Goal: Contribute content: Contribute content

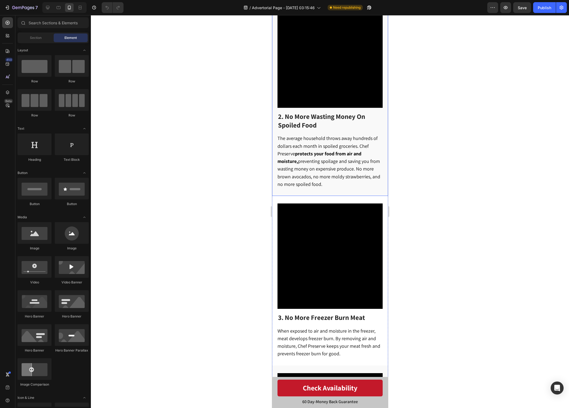
scroll to position [381, 0]
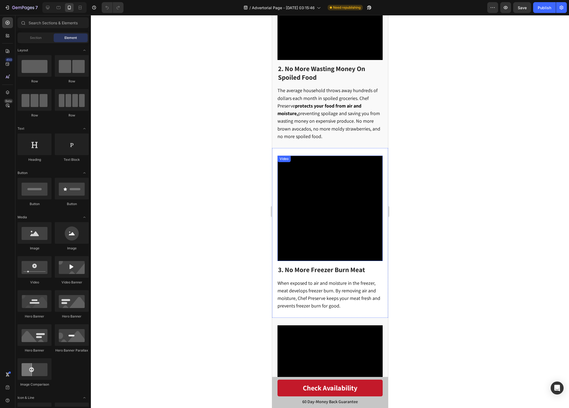
click at [330, 209] on video at bounding box center [329, 207] width 105 height 105
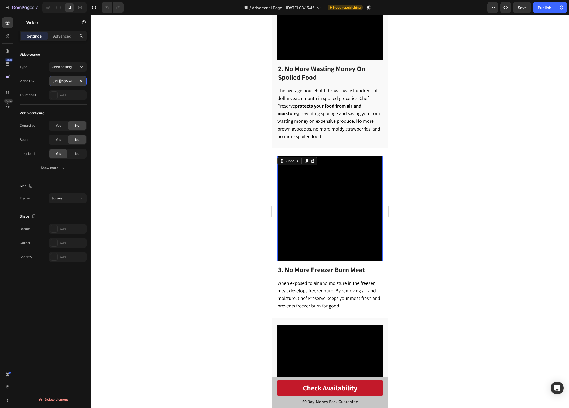
click at [69, 83] on input "[URL][DOMAIN_NAME]" at bounding box center [68, 81] width 38 height 10
paste input "7769feae502940a2868158486cbb3cb"
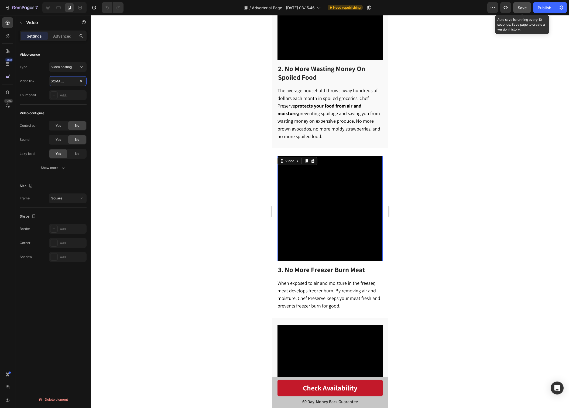
type input "[URL][DOMAIN_NAME]"
click at [520, 7] on span "Save" at bounding box center [522, 7] width 9 height 5
click at [540, 7] on div "Publish" at bounding box center [544, 8] width 13 height 6
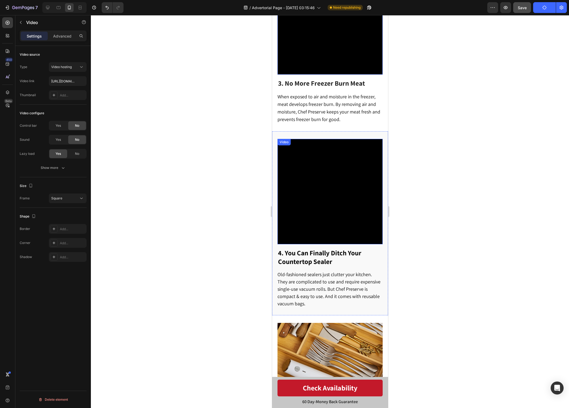
scroll to position [564, 0]
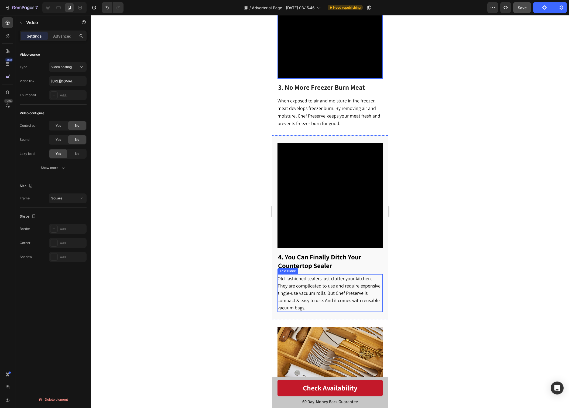
click at [319, 285] on p "Old-fashioned sealers just clutter your kitchen. They are complicated to use an…" at bounding box center [329, 292] width 105 height 36
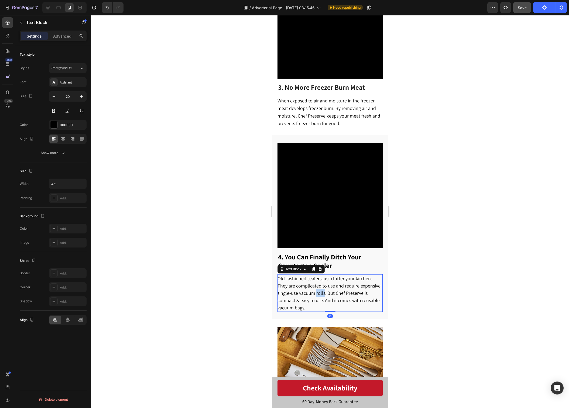
click at [319, 285] on p "Old-fashioned sealers just clutter your kitchen. They are complicated to use an…" at bounding box center [329, 292] width 105 height 36
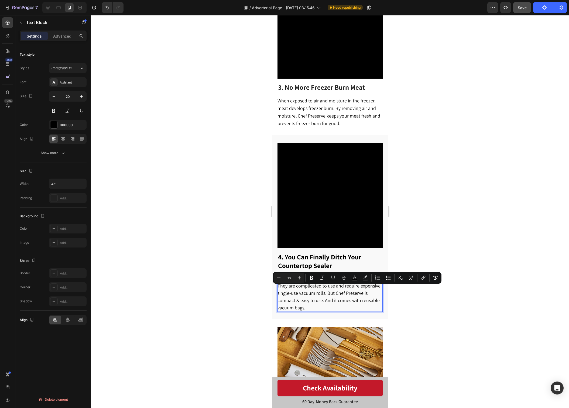
click at [318, 300] on p "Old-fashioned sealers just clutter your kitchen. They are complicated to use an…" at bounding box center [329, 292] width 105 height 36
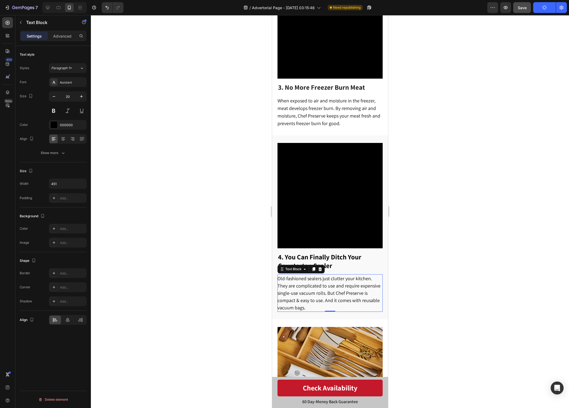
click at [465, 208] on div at bounding box center [330, 211] width 479 height 392
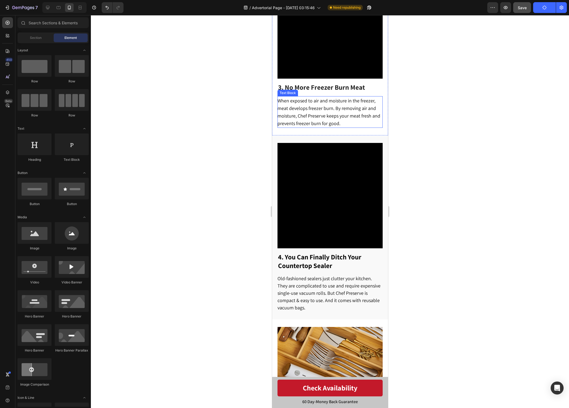
scroll to position [563, 0]
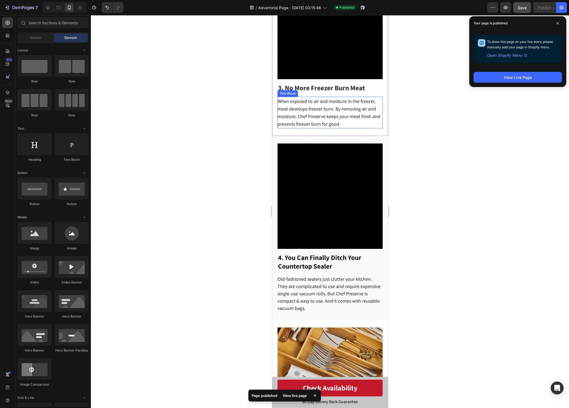
click at [436, 106] on div at bounding box center [330, 211] width 479 height 392
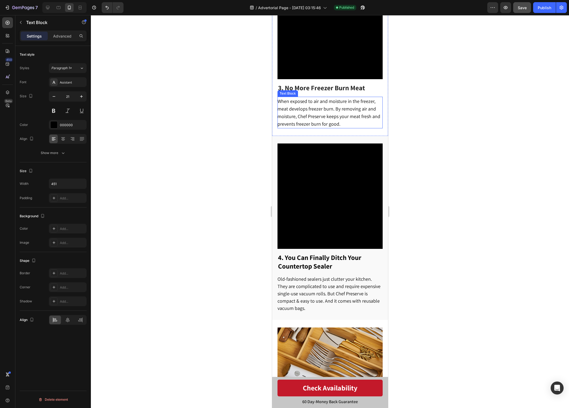
click at [331, 108] on span "When exposed to air and moisture in the freezer, meat develops freezer burn. By…" at bounding box center [328, 112] width 103 height 29
click at [331, 106] on span "When exposed to air and moisture in the freezer, meat develops freezer burn. By…" at bounding box center [328, 112] width 103 height 29
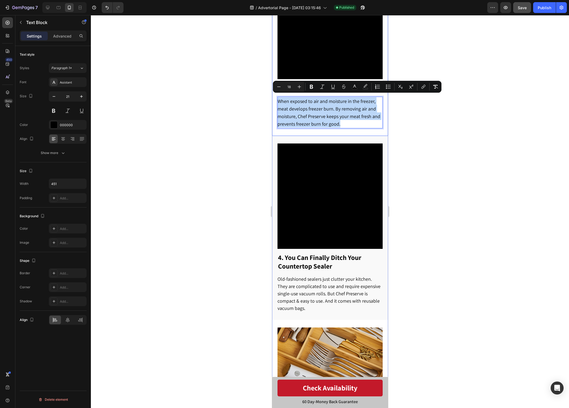
drag, startPoint x: 351, startPoint y: 119, endPoint x: 276, endPoint y: 99, distance: 78.4
click at [276, 99] on div "Video 3. No More Freezer Burn Meat Heading When exposed to air and moisture in …" at bounding box center [330, 50] width 116 height 169
copy span "When exposed to air and moisture in the freezer, meat develops freezer burn. By…"
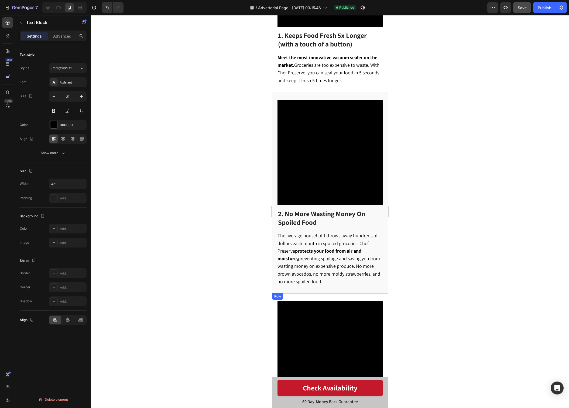
scroll to position [0, 0]
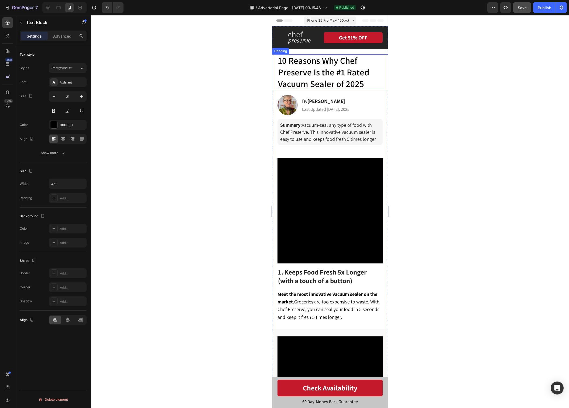
click at [356, 75] on span "10 Reasons Why Chef Preserve Is the #1 Rated Vacuum Sealer of 2025" at bounding box center [323, 72] width 91 height 35
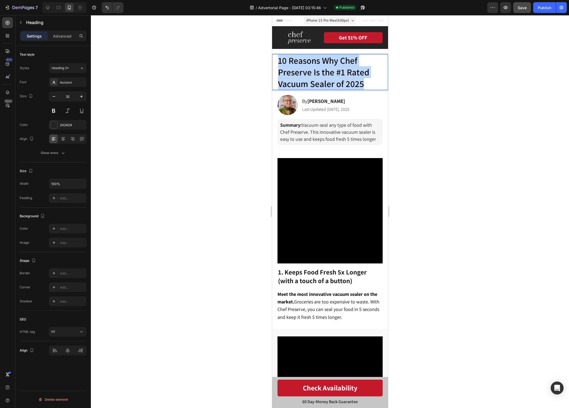
drag, startPoint x: 350, startPoint y: 80, endPoint x: 315, endPoint y: 52, distance: 45.1
click at [279, 62] on p "10 Reasons Why Chef Preserve Is the #1 Rated Vacuum Sealer of 2025" at bounding box center [331, 72] width 106 height 35
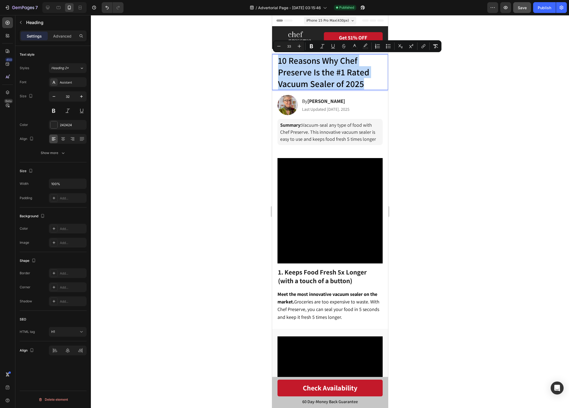
copy span "10 Reasons Why Chef Preserve Is the #1 Rated Vacuum Sealer of 2025"
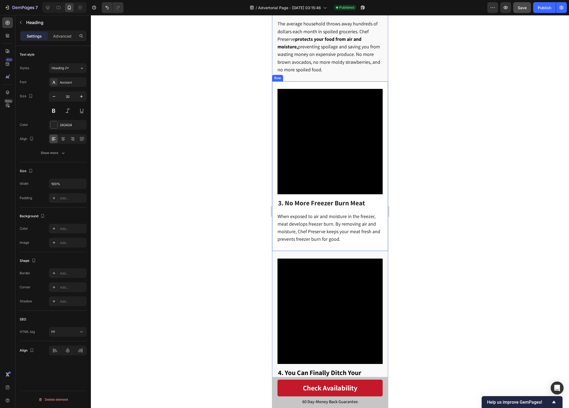
scroll to position [463, 0]
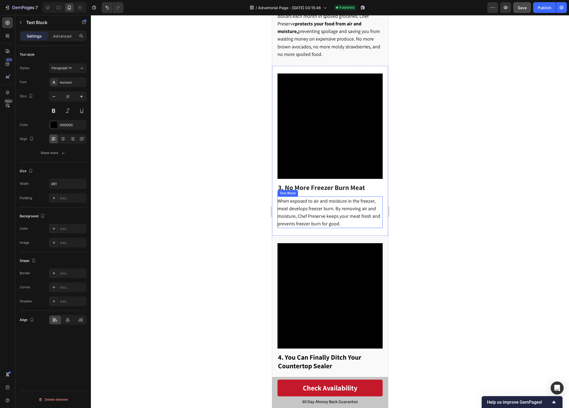
click at [347, 209] on span "When exposed to air and moisture in the freezer, meat develops freezer burn. By…" at bounding box center [328, 212] width 103 height 29
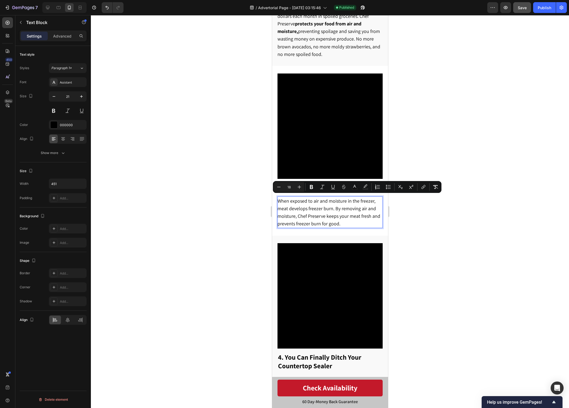
scroll to position [462, 0]
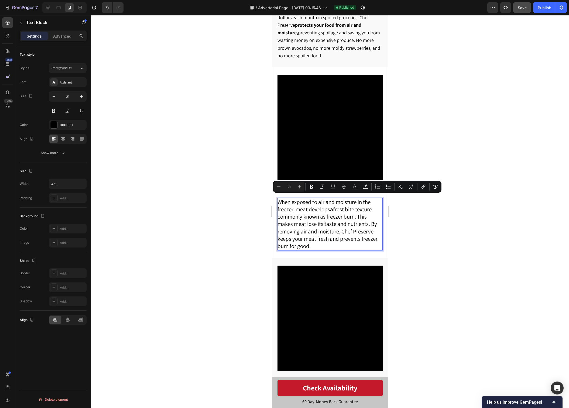
drag, startPoint x: 317, startPoint y: 238, endPoint x: 280, endPoint y: 195, distance: 57.0
click at [280, 198] on p "When exposed to air and moisture in the freezer, meat develops a frost bite tex…" at bounding box center [329, 224] width 105 height 52
click at [305, 220] on p "When exposed to air and moisture in the freezer, meat develops a frost bite tex…" at bounding box center [329, 224] width 105 height 52
drag, startPoint x: 317, startPoint y: 243, endPoint x: 277, endPoint y: 198, distance: 59.3
click at [278, 201] on p "When exposed to air and moisture in the freezer, meat develops a frost bite tex…" at bounding box center [329, 224] width 105 height 52
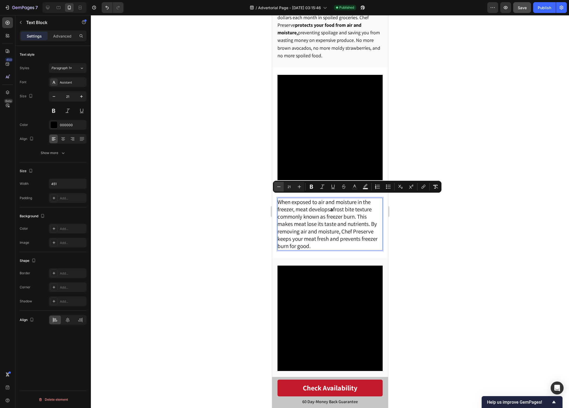
click at [280, 187] on icon "Editor contextual toolbar" at bounding box center [279, 186] width 4 height 0
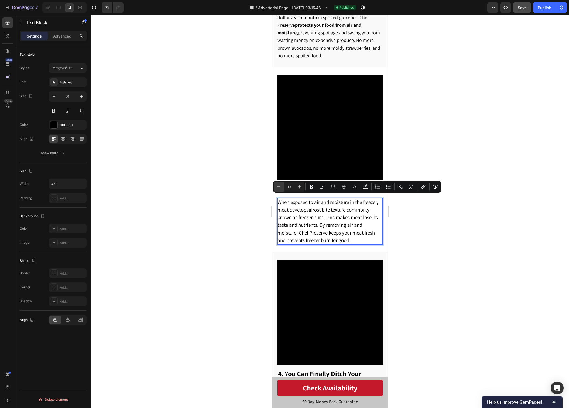
click at [280, 187] on icon "Editor contextual toolbar" at bounding box center [279, 186] width 4 height 0
type input "18"
click at [374, 231] on span "When exposed to air and moisture in the freezer, meat develops a frost bite tex…" at bounding box center [329, 221] width 104 height 44
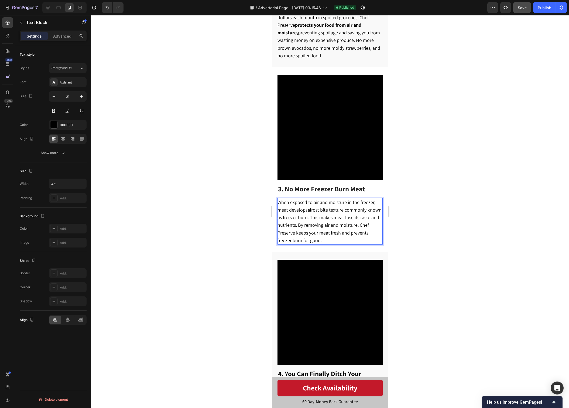
drag, startPoint x: 309, startPoint y: 238, endPoint x: 298, endPoint y: 217, distance: 23.3
click at [325, 236] on p "When exposed to air and moisture in the freezer, meat develops a frost bite tex…" at bounding box center [329, 221] width 105 height 46
drag, startPoint x: 323, startPoint y: 236, endPoint x: 314, endPoint y: 235, distance: 9.5
click at [314, 235] on p "When exposed to air and moisture in the freezer, meat develops a frost bite tex…" at bounding box center [329, 221] width 105 height 46
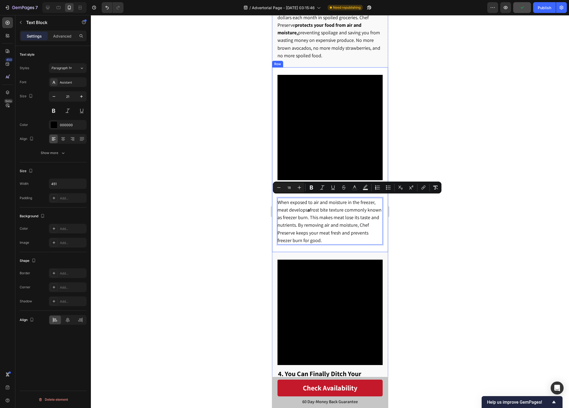
drag, startPoint x: 314, startPoint y: 235, endPoint x: 277, endPoint y: 195, distance: 54.8
click at [277, 195] on div "Video 3. No More Freezer Burn Meat Heading When exposed to air and moisture in …" at bounding box center [330, 159] width 116 height 185
click at [472, 232] on div at bounding box center [330, 211] width 479 height 392
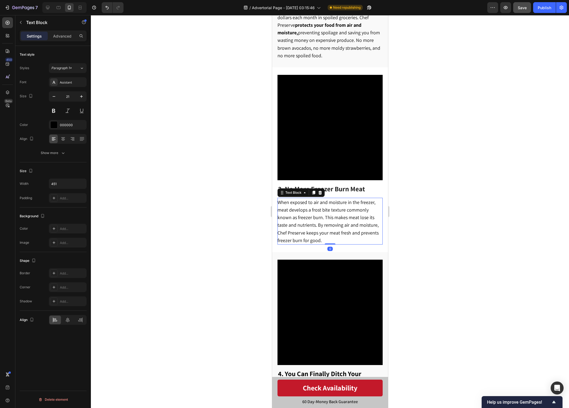
click at [353, 221] on span "When exposed to air and moisture in the freezer, meat develops a frost bite tex…" at bounding box center [327, 221] width 101 height 44
click at [350, 217] on span "When exposed to air and moisture in the freezer, meat develops a frost bite tex…" at bounding box center [327, 221] width 101 height 44
click at [321, 233] on p "When exposed to air and moisture in the freezer, meat develops a frost bite tex…" at bounding box center [329, 221] width 105 height 46
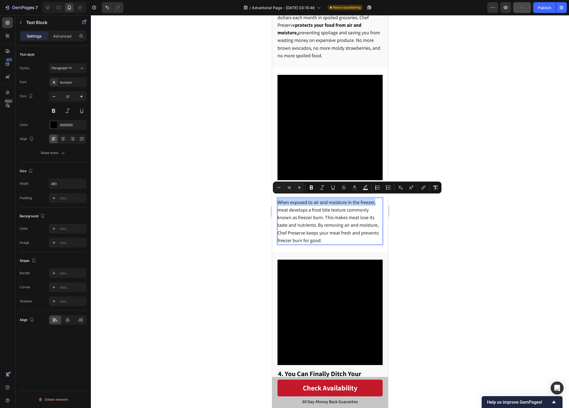
drag, startPoint x: 278, startPoint y: 200, endPoint x: 374, endPoint y: 201, distance: 95.8
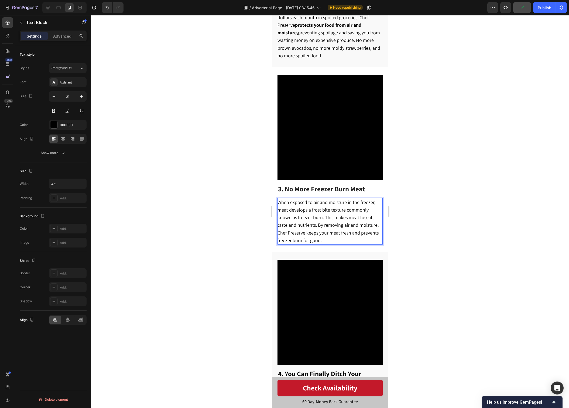
click at [363, 208] on span "When exposed to air and moisture in the freezer, meat develops a frost bite tex…" at bounding box center [327, 221] width 101 height 44
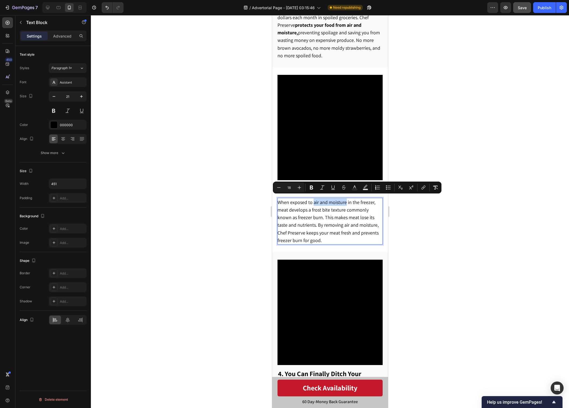
drag, startPoint x: 313, startPoint y: 201, endPoint x: 346, endPoint y: 202, distance: 33.5
click at [346, 202] on span "When exposed to air and moisture in the freezer, meat develops a frost bite tex…" at bounding box center [327, 221] width 101 height 44
click at [345, 224] on span "When exposed to air and moisture in the freezer, meat develops a frost bite tex…" at bounding box center [327, 221] width 101 height 44
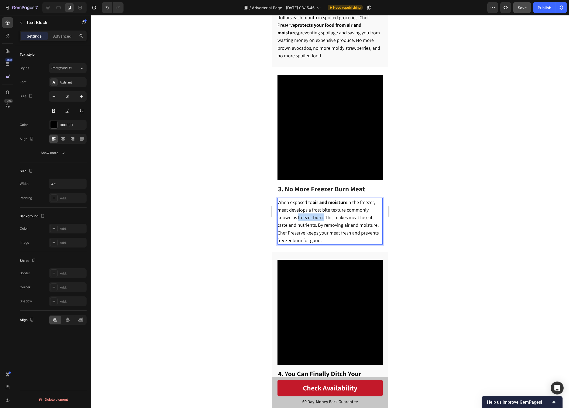
drag, startPoint x: 282, startPoint y: 215, endPoint x: 307, endPoint y: 215, distance: 24.8
click at [307, 215] on span "When exposed to air and moisture in the freezer, meat develops a frost bite tex…" at bounding box center [327, 221] width 101 height 44
drag, startPoint x: 308, startPoint y: 216, endPoint x: 283, endPoint y: 215, distance: 25.1
click at [283, 215] on span "When exposed to air and moisture in the freezer, meat develops a frost bite tex…" at bounding box center [327, 221] width 101 height 44
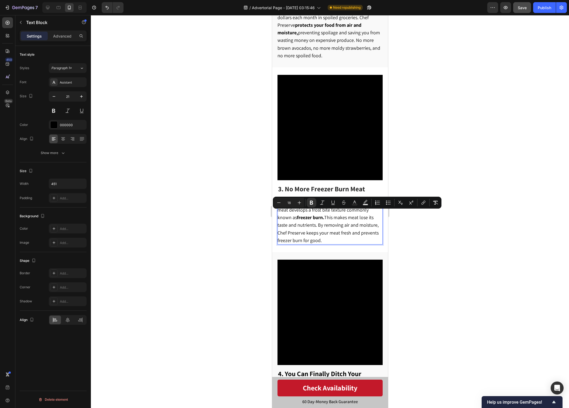
click at [337, 225] on p "When exposed to air and moisture in the freezer, meat develops a frost bite tex…" at bounding box center [329, 221] width 105 height 46
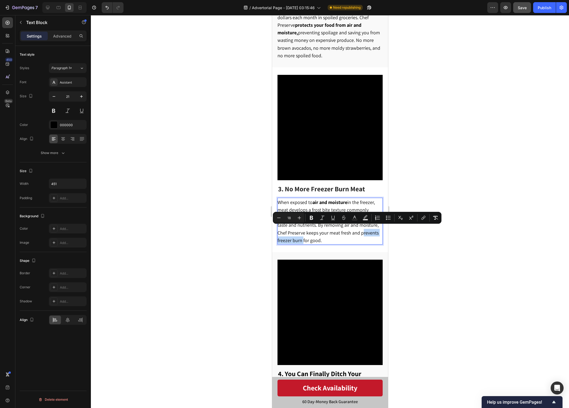
drag, startPoint x: 350, startPoint y: 230, endPoint x: 286, endPoint y: 238, distance: 64.2
click at [286, 238] on span "When exposed to air and moisture in the freezer, meat develops a frost bite tex…" at bounding box center [327, 221] width 101 height 44
click at [420, 262] on div at bounding box center [330, 211] width 479 height 392
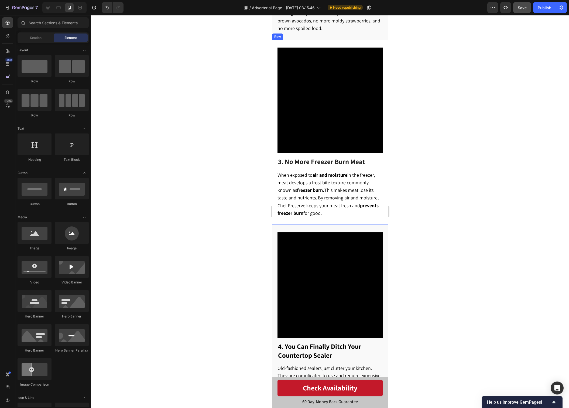
scroll to position [495, 0]
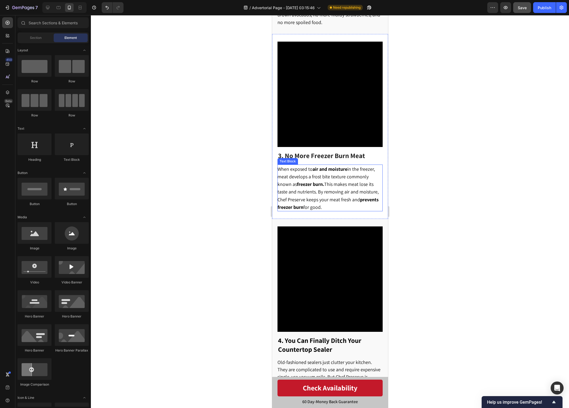
click at [345, 202] on p "When exposed to air and moisture in the freezer, meat develops a frost bite tex…" at bounding box center [329, 188] width 105 height 46
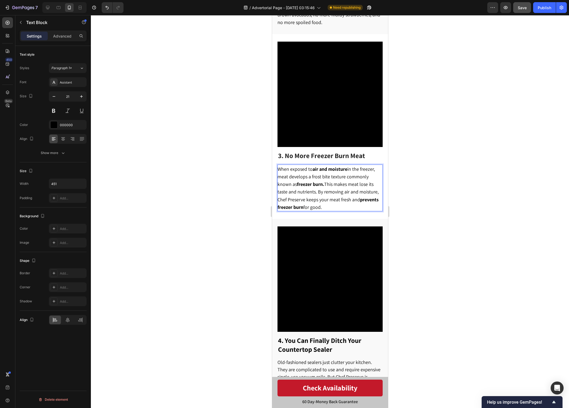
click at [343, 203] on p "When exposed to air and moisture in the freezer, meat develops a frost bite tex…" at bounding box center [329, 188] width 105 height 46
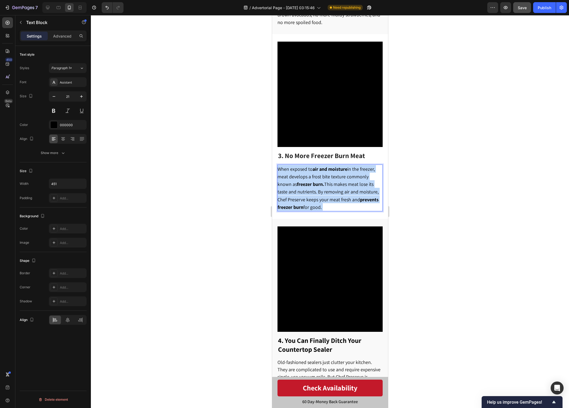
drag, startPoint x: 341, startPoint y: 204, endPoint x: 350, endPoint y: 197, distance: 11.3
click at [350, 197] on p "When exposed to air and moisture in the freezer, meat develops a frost bite tex…" at bounding box center [329, 188] width 105 height 46
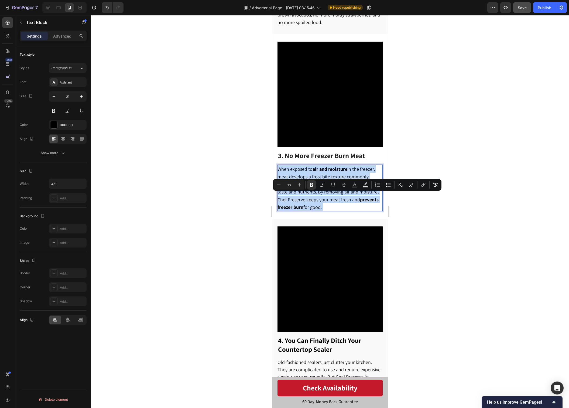
drag, startPoint x: 350, startPoint y: 197, endPoint x: 348, endPoint y: 202, distance: 5.4
click at [348, 202] on p "When exposed to air and moisture in the freezer, meat develops a frost bite tex…" at bounding box center [329, 188] width 105 height 46
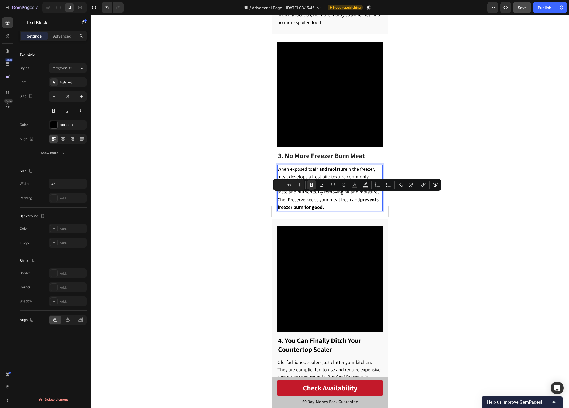
click at [411, 210] on div at bounding box center [330, 211] width 479 height 392
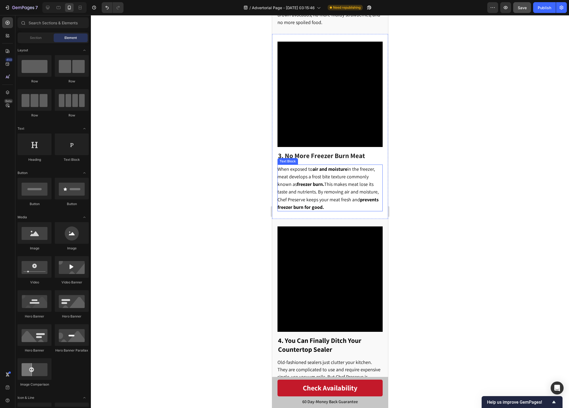
click at [315, 193] on span "When exposed to air and moisture in the freezer, meat develops a frost bite tex…" at bounding box center [327, 188] width 101 height 44
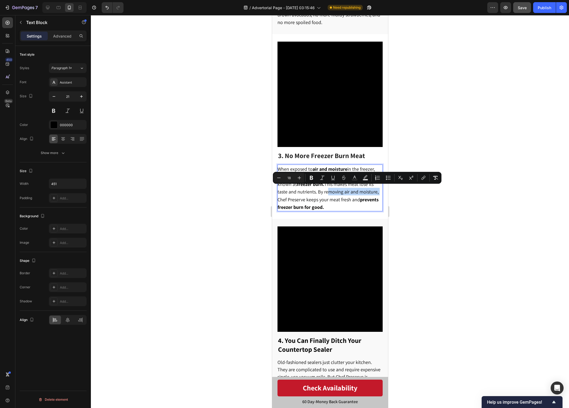
drag, startPoint x: 308, startPoint y: 190, endPoint x: 358, endPoint y: 191, distance: 49.4
click at [358, 191] on span "When exposed to air and moisture in the freezer, meat develops a frost bite tex…" at bounding box center [327, 188] width 101 height 44
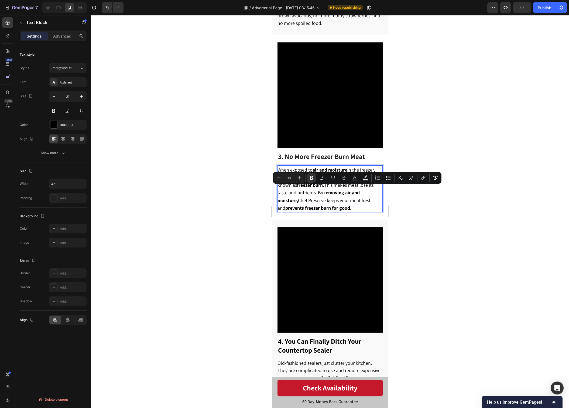
click at [344, 196] on span "When exposed to air and moisture in the freezer, meat develops a frost bite tex…" at bounding box center [325, 189] width 97 height 44
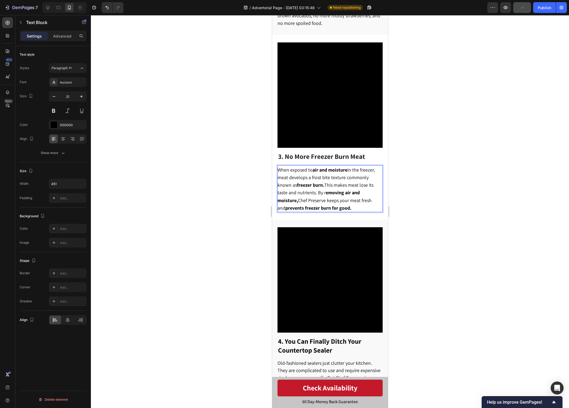
scroll to position [493, 0]
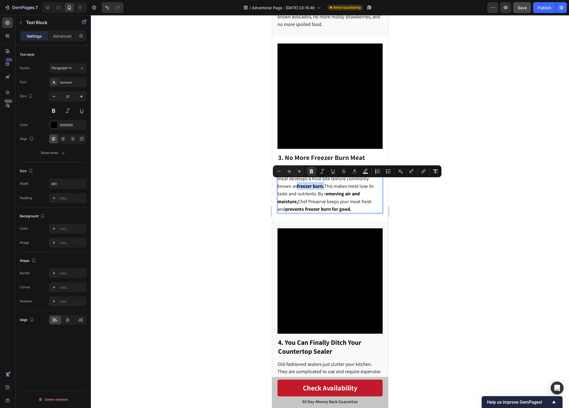
drag, startPoint x: 311, startPoint y: 184, endPoint x: 283, endPoint y: 183, distance: 27.8
click at [283, 183] on span "When exposed to air and moisture in the freezer, meat develops a frost bite tex…" at bounding box center [325, 190] width 97 height 44
click at [324, 178] on p "When exposed to air and moisture in the freezer, meat develops a frost bite tex…" at bounding box center [329, 190] width 105 height 46
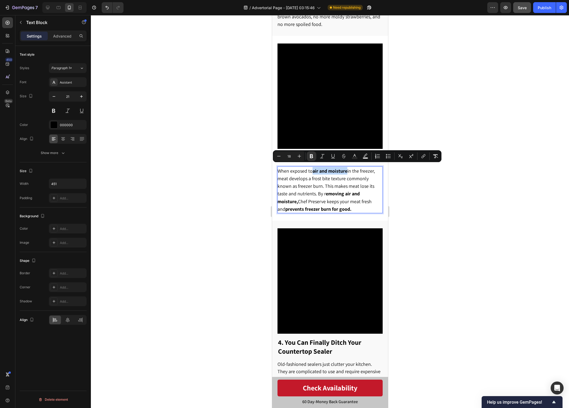
scroll to position [492, 0]
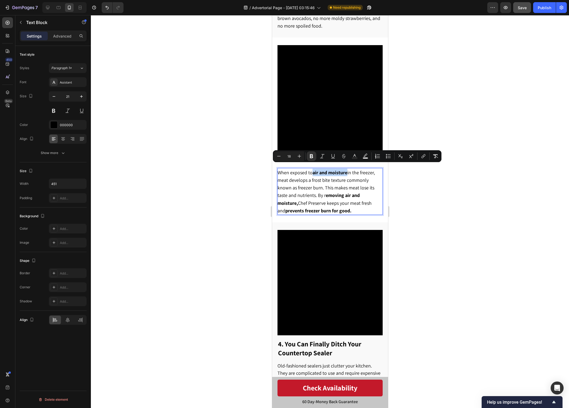
drag, startPoint x: 313, startPoint y: 169, endPoint x: 347, endPoint y: 168, distance: 34.0
click at [347, 169] on strong "air and moisture" at bounding box center [330, 172] width 35 height 6
click at [359, 181] on span "When exposed to air and moisture in the freezer, meat develops a frost bite tex…" at bounding box center [326, 191] width 98 height 44
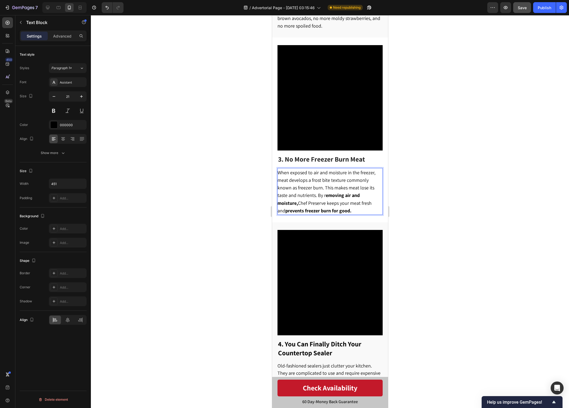
click at [356, 205] on p "When exposed to air and moisture in the freezer, meat develops a frost bite tex…" at bounding box center [329, 191] width 105 height 46
drag, startPoint x: 333, startPoint y: 201, endPoint x: 316, endPoint y: 196, distance: 18.0
click at [333, 201] on span "When exposed to air and moisture in the freezer, meat develops a frost bite tex…" at bounding box center [326, 191] width 98 height 44
click at [307, 192] on span "When exposed to air and moisture in the freezer, meat develops a frost bite tex…" at bounding box center [326, 191] width 98 height 44
click at [343, 206] on p "When exposed to air and moisture in the freezer, meat develops a frost bite tex…" at bounding box center [329, 191] width 105 height 46
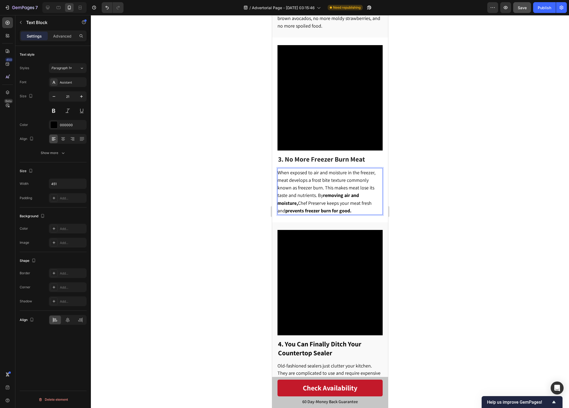
click at [350, 206] on p "When exposed to air and moisture in the freezer, meat develops a frost bite tex…" at bounding box center [329, 191] width 105 height 46
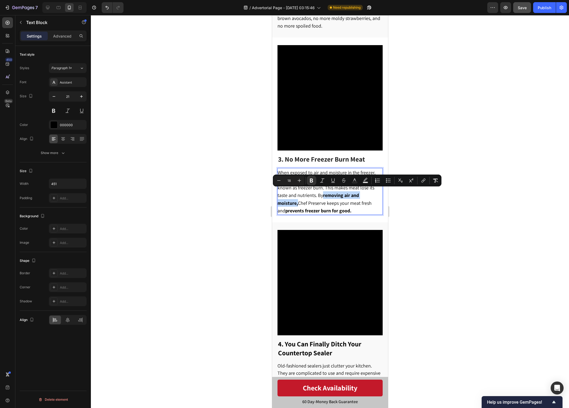
drag, startPoint x: 361, startPoint y: 193, endPoint x: 304, endPoint y: 194, distance: 57.2
click at [304, 194] on span "When exposed to air and moisture in the freezer, meat develops a frost bite tex…" at bounding box center [326, 191] width 98 height 44
click at [353, 205] on p "When exposed to air and moisture in the freezer, meat develops a frost bite tex…" at bounding box center [329, 191] width 105 height 46
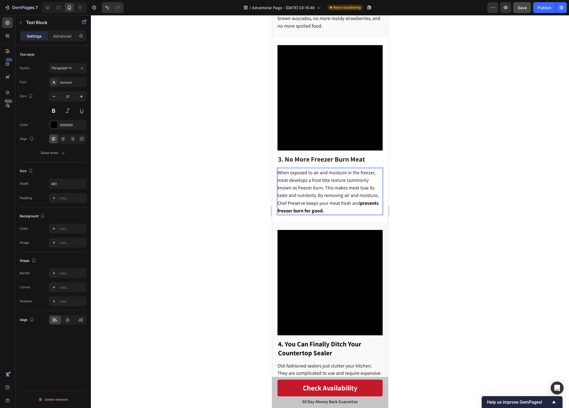
click at [476, 243] on div at bounding box center [330, 211] width 479 height 392
click at [350, 209] on p "When exposed to air and moisture in the freezer, meat develops a frost bite tex…" at bounding box center [329, 191] width 105 height 46
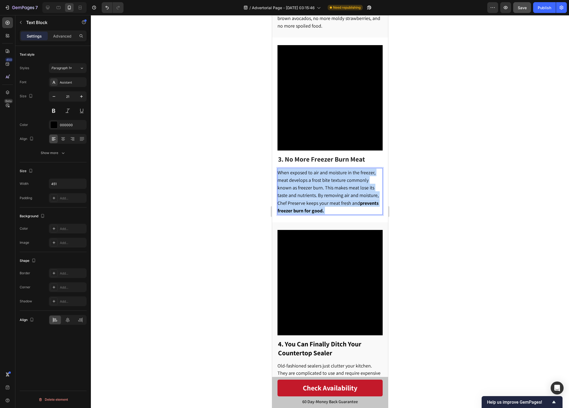
drag, startPoint x: 352, startPoint y: 208, endPoint x: 349, endPoint y: 201, distance: 8.0
click at [349, 201] on p "When exposed to air and moisture in the freezer, meat develops a frost bite tex…" at bounding box center [329, 191] width 105 height 46
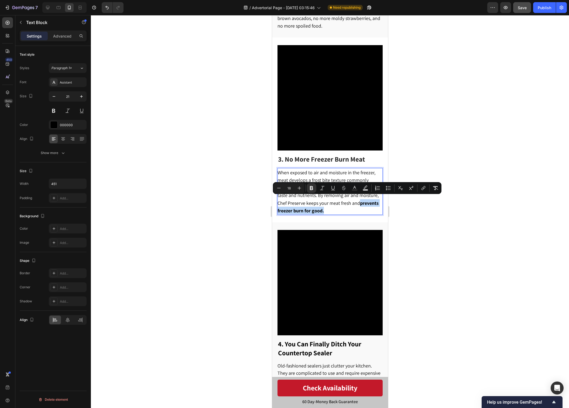
drag, startPoint x: 350, startPoint y: 200, endPoint x: 351, endPoint y: 206, distance: 5.8
click at [351, 206] on p "When exposed to air and moisture in the freezer, meat develops a frost bite tex…" at bounding box center [329, 191] width 105 height 46
click at [416, 218] on div at bounding box center [330, 211] width 479 height 392
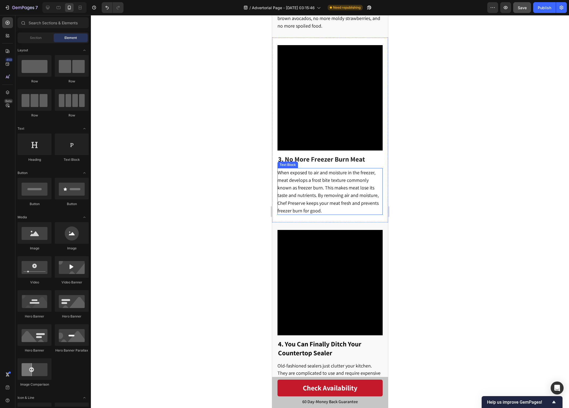
click at [556, 303] on div at bounding box center [330, 211] width 479 height 392
click at [230, 199] on div at bounding box center [330, 211] width 479 height 392
click at [299, 197] on span "When exposed to air and moisture in the freezer, meat develops a frost bite tex…" at bounding box center [327, 191] width 101 height 44
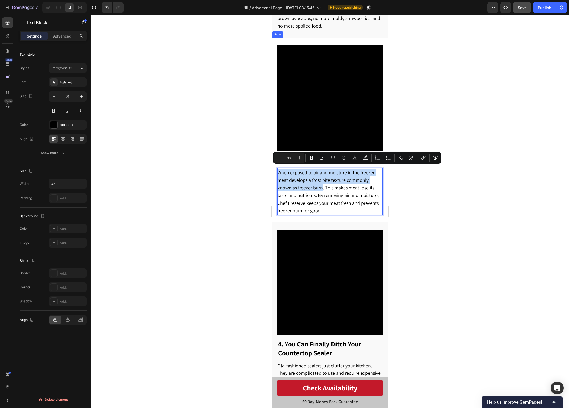
drag, startPoint x: 308, startPoint y: 185, endPoint x: 277, endPoint y: 172, distance: 33.6
click at [277, 172] on div "Video 3. No More Freezer Burn Meat Heading When exposed to air and moisture in …" at bounding box center [330, 130] width 116 height 185
click at [349, 195] on p "When exposed to air and moisture in the freezer, meat develops a frost bite tex…" at bounding box center [329, 191] width 105 height 46
click at [354, 200] on span "When exposed to air and moisture in the freezer, meat develops a frost bite tex…" at bounding box center [327, 191] width 101 height 44
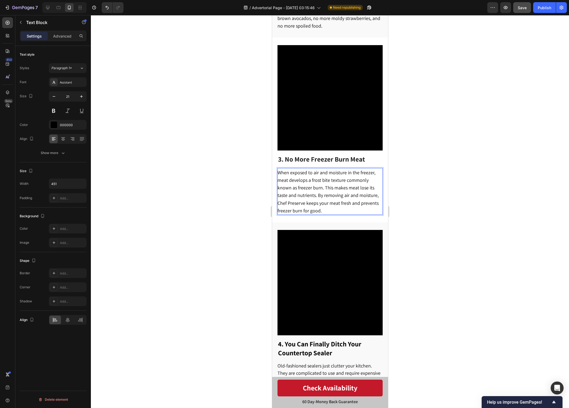
click at [322, 195] on p "When exposed to air and moisture in the freezer, meat develops a frost bite tex…" at bounding box center [329, 191] width 105 height 46
drag, startPoint x: 314, startPoint y: 185, endPoint x: 332, endPoint y: 185, distance: 17.3
click at [332, 185] on span "When exposed to air and moisture in the freezer, meat develops a frost bite tex…" at bounding box center [327, 191] width 101 height 44
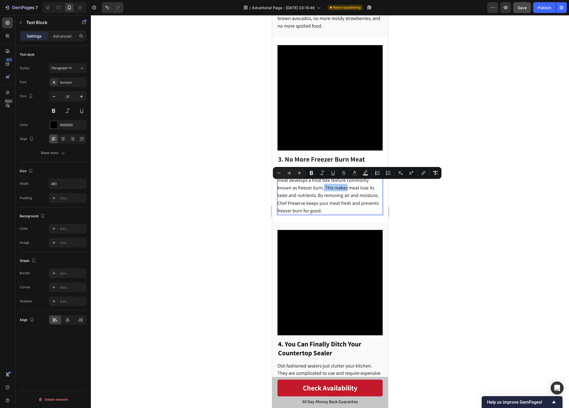
click at [512, 239] on div at bounding box center [330, 211] width 479 height 392
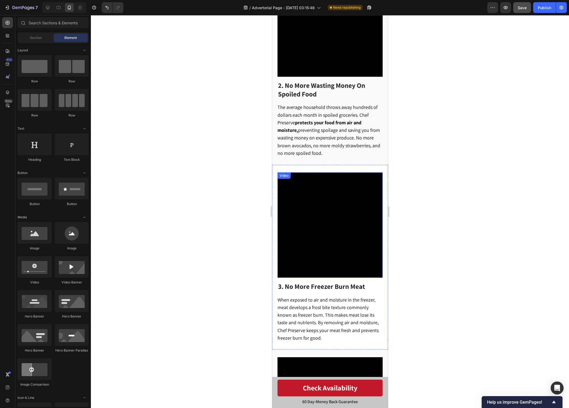
scroll to position [363, 0]
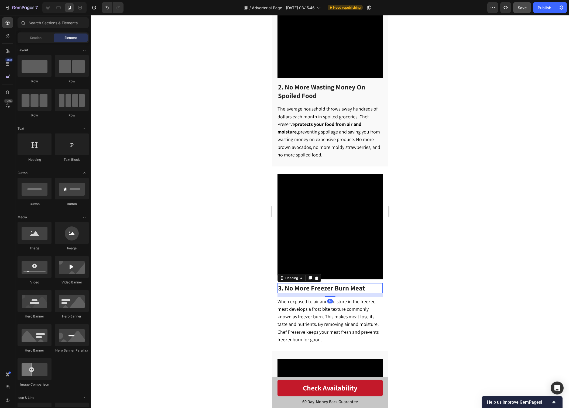
click at [358, 287] on span "3. No More Freezer Burn Meat" at bounding box center [321, 287] width 87 height 9
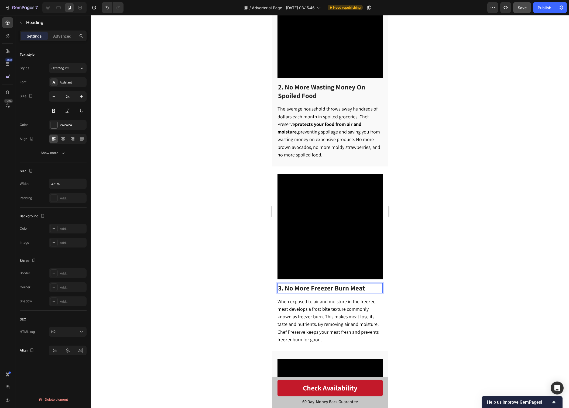
click at [356, 287] on span "3. No More Freezer Burn Meat" at bounding box center [321, 287] width 87 height 9
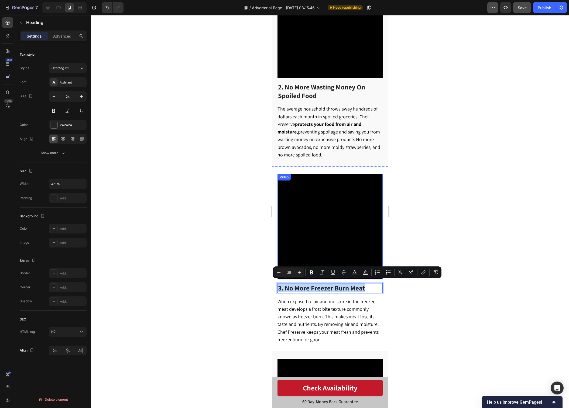
copy span "3. No More Freezer Burn Meat"
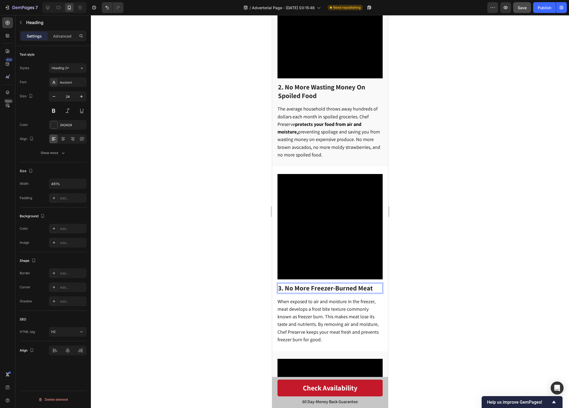
click at [374, 286] on p "3. No More Freezer-Burned Meat" at bounding box center [330, 287] width 104 height 9
click at [456, 280] on div at bounding box center [330, 211] width 479 height 392
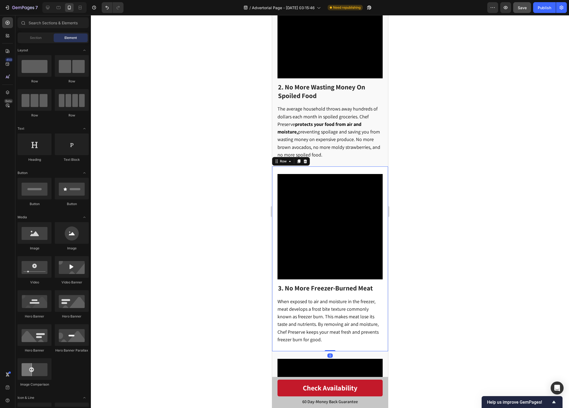
click at [342, 291] on div "⁠⁠⁠⁠⁠⁠⁠ 3. No More Freezer-Burned Meat Heading When exposed to air and moisture…" at bounding box center [329, 313] width 105 height 60
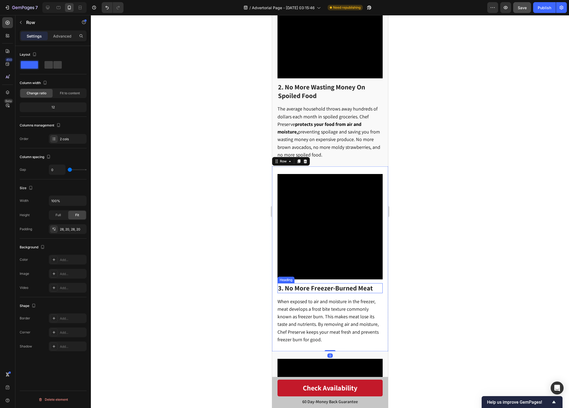
click at [343, 288] on span "3. No More Freezer-Burned Meat" at bounding box center [325, 287] width 95 height 9
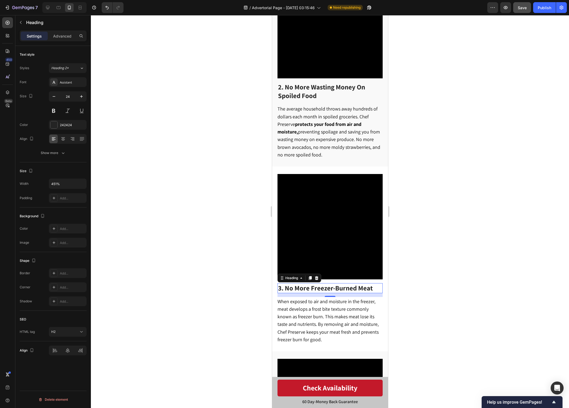
click at [550, 236] on div at bounding box center [330, 211] width 479 height 392
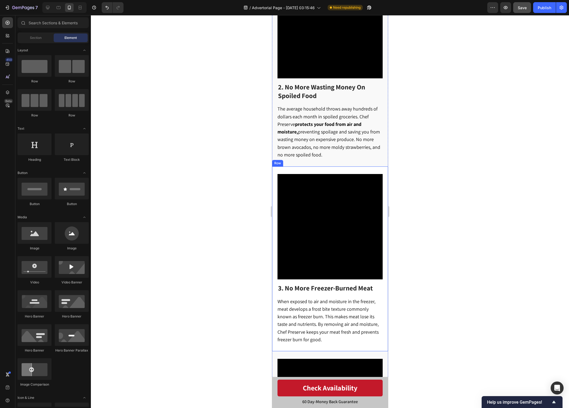
click at [435, 248] on div at bounding box center [330, 211] width 479 height 392
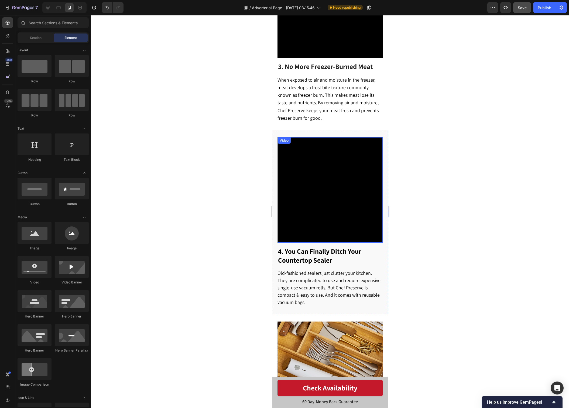
scroll to position [586, 0]
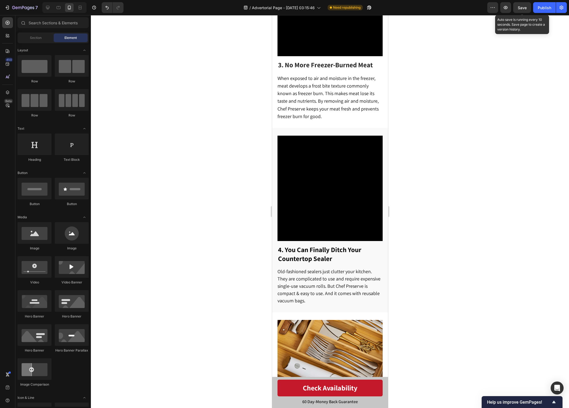
drag, startPoint x: 521, startPoint y: 2, endPoint x: 419, endPoint y: 110, distance: 148.1
click at [521, 2] on button "Save" at bounding box center [523, 7] width 18 height 11
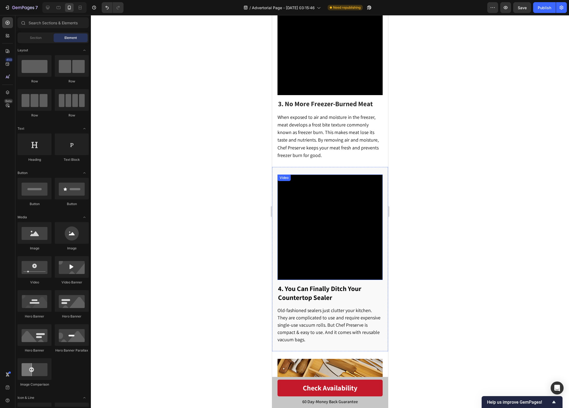
scroll to position [548, 0]
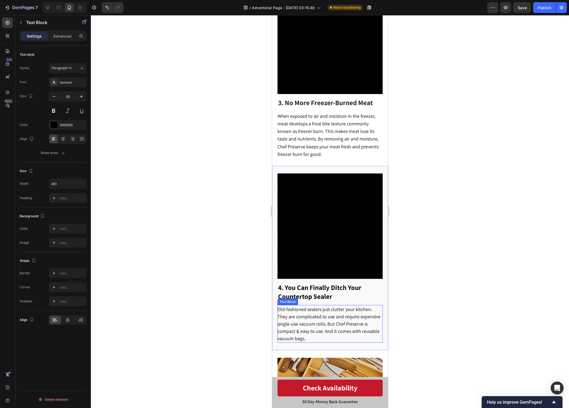
click at [358, 323] on span "Old-fashioned sealers just clutter your kitchen. They are complicated to use an…" at bounding box center [328, 323] width 103 height 35
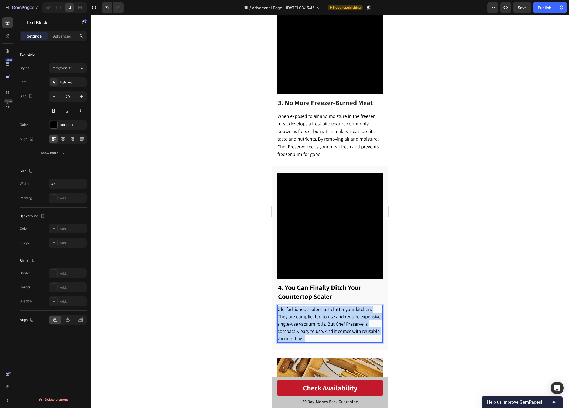
click at [358, 323] on span "Old-fashioned sealers just clutter your kitchen. They are complicated to use an…" at bounding box center [328, 323] width 103 height 35
click at [347, 284] on strong "4. You Can Finally Ditch Your Countertop Sealer" at bounding box center [319, 292] width 83 height 18
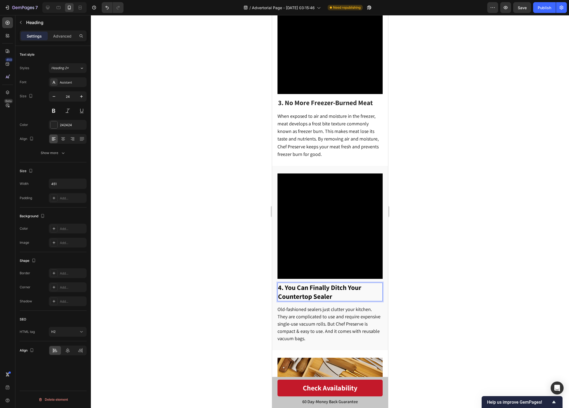
click at [348, 284] on strong "4. You Can Finally Ditch Your Countertop Sealer" at bounding box center [319, 292] width 83 height 18
click at [335, 335] on p "Old-fashioned sealers just clutter your kitchen. They are complicated to use an…" at bounding box center [329, 323] width 105 height 36
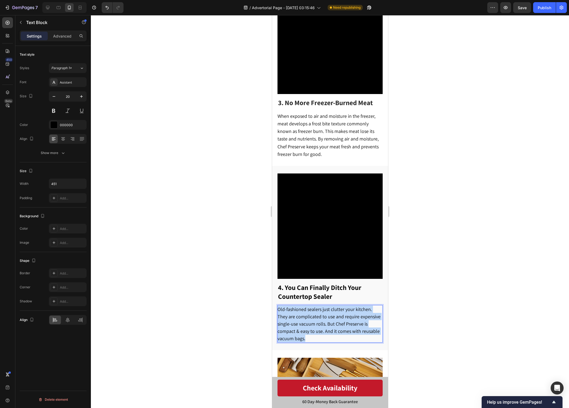
click at [335, 335] on p "Old-fashioned sealers just clutter your kitchen. They are complicated to use an…" at bounding box center [329, 323] width 105 height 36
click at [317, 331] on p "Old-fashioned sealers just clutter your kitchen. They are complicated to use an…" at bounding box center [329, 323] width 105 height 36
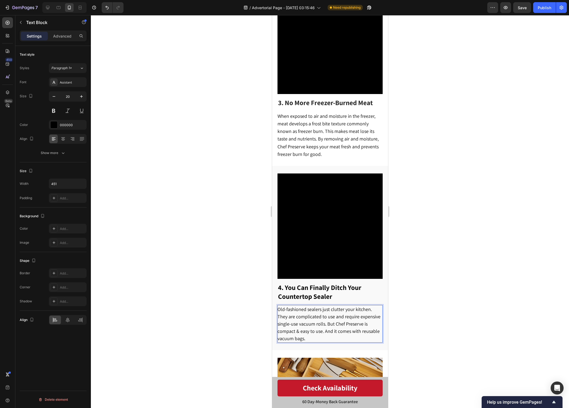
click at [317, 331] on p "Old-fashioned sealers just clutter your kitchen. They are complicated to use an…" at bounding box center [329, 323] width 105 height 36
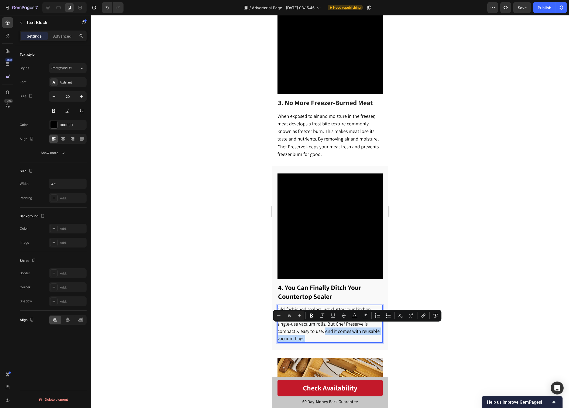
drag, startPoint x: 328, startPoint y: 334, endPoint x: 324, endPoint y: 327, distance: 7.7
click at [324, 327] on p "Old-fashioned sealers just clutter your kitchen. They are complicated to use an…" at bounding box center [329, 323] width 105 height 36
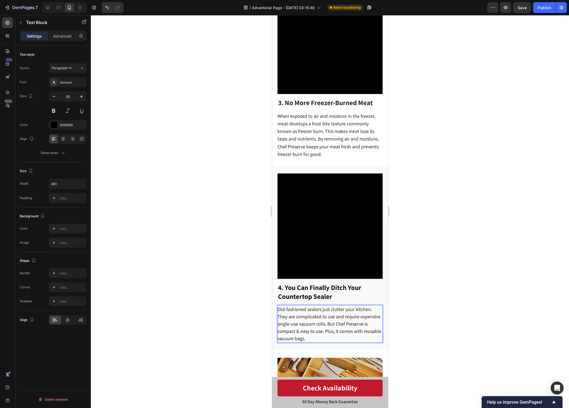
click at [470, 271] on div at bounding box center [330, 211] width 479 height 392
